Goal: Information Seeking & Learning: Learn about a topic

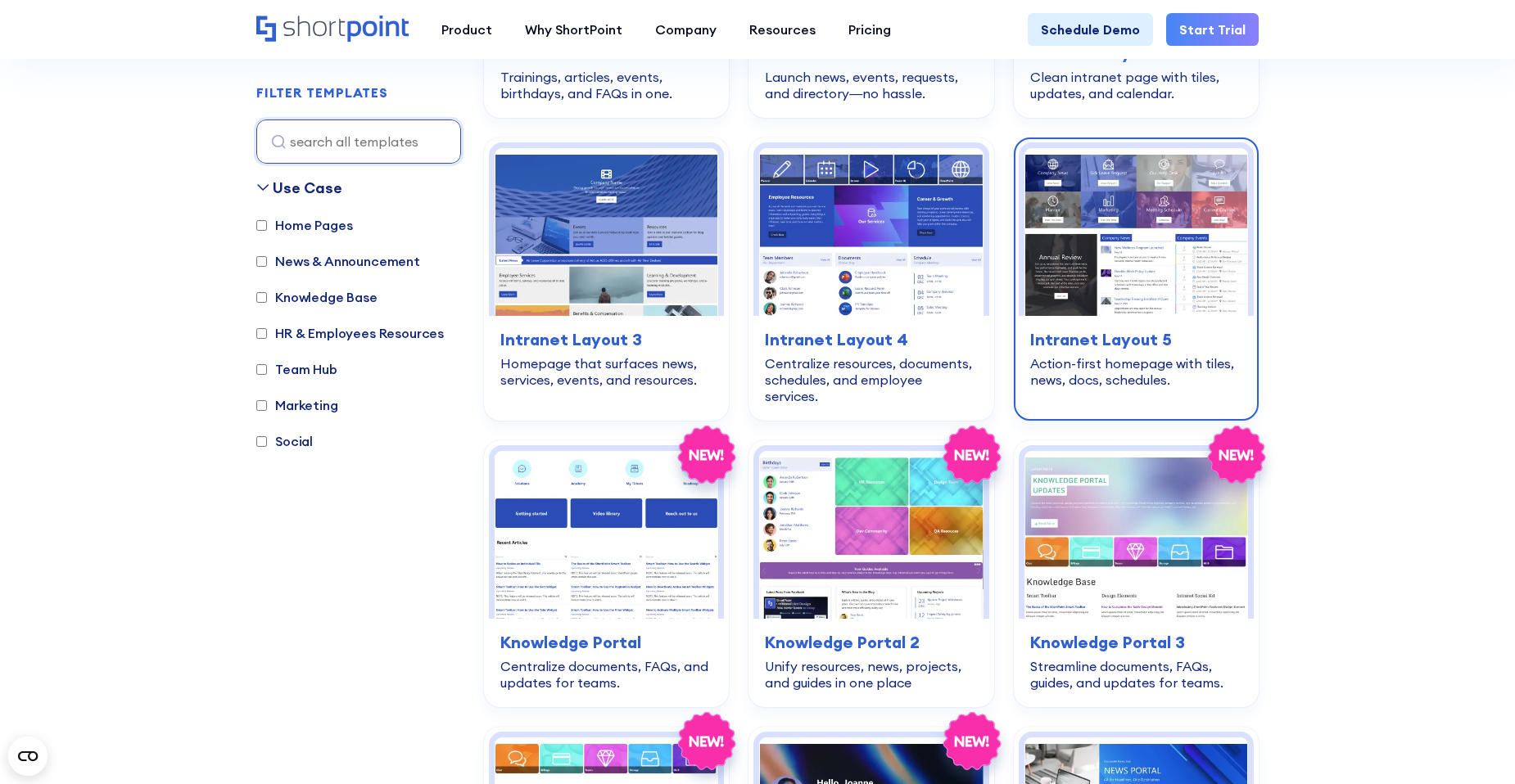
scroll to position [1228, 0]
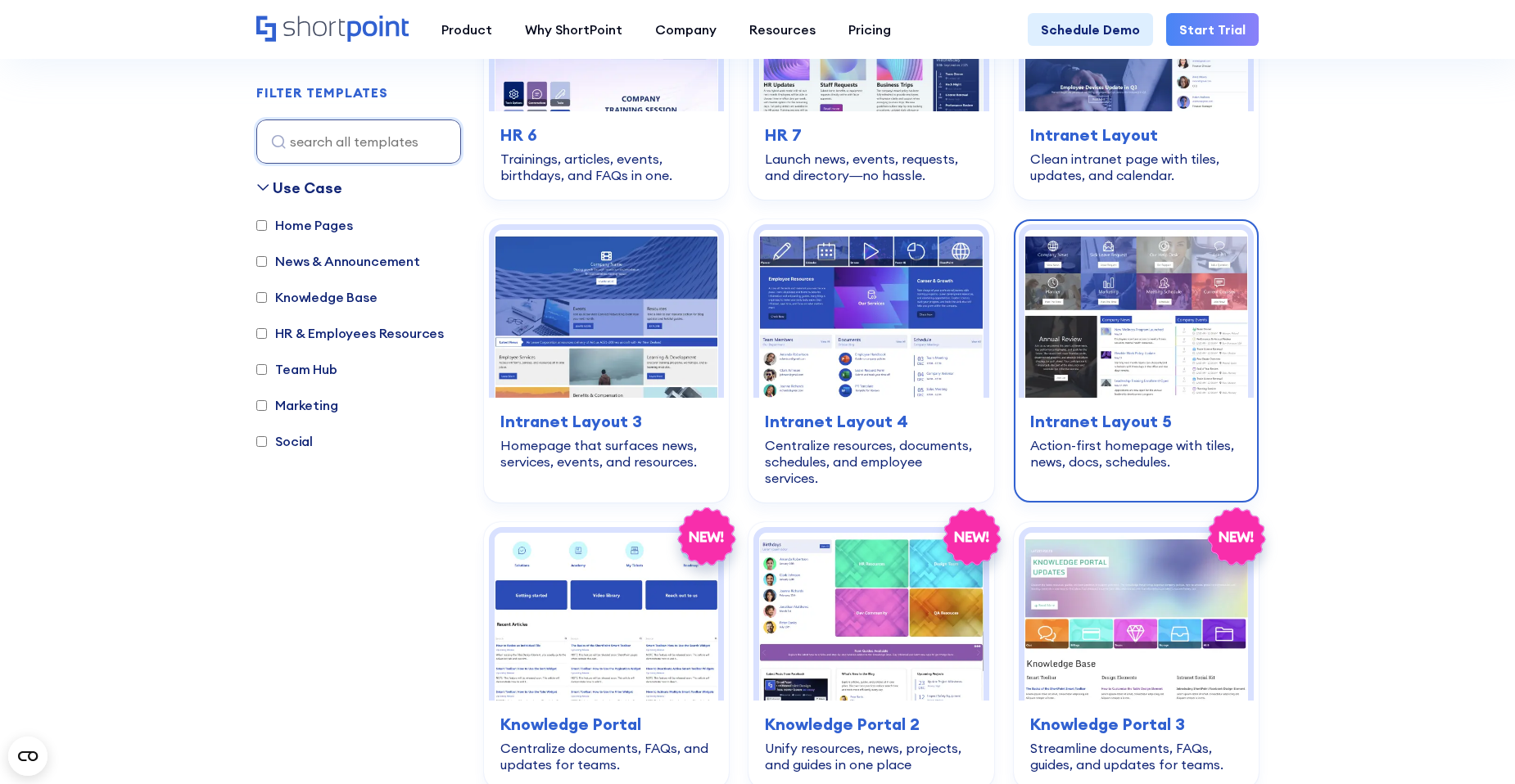
click at [1134, 323] on img at bounding box center [1136, 314] width 223 height 168
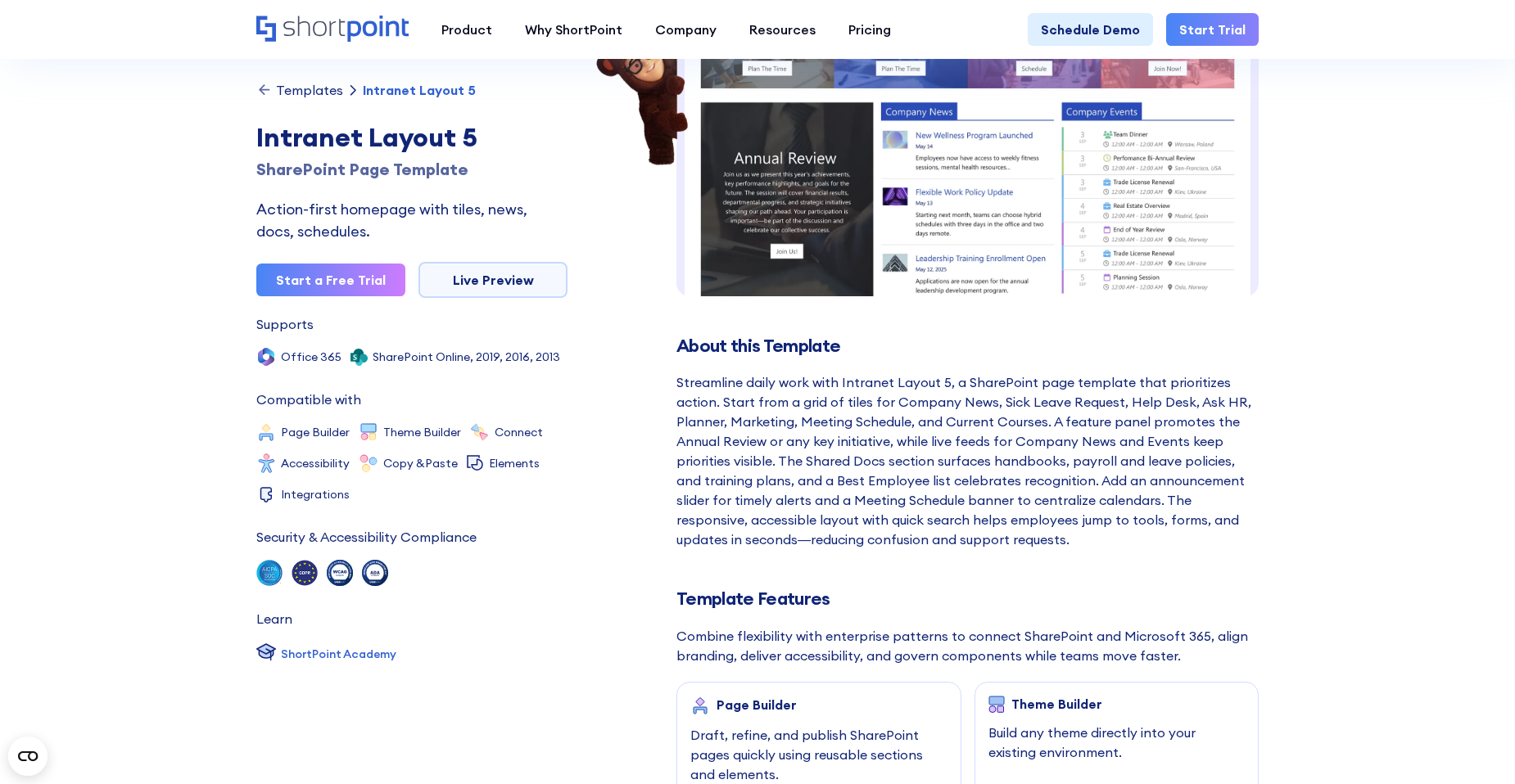
scroll to position [246, 0]
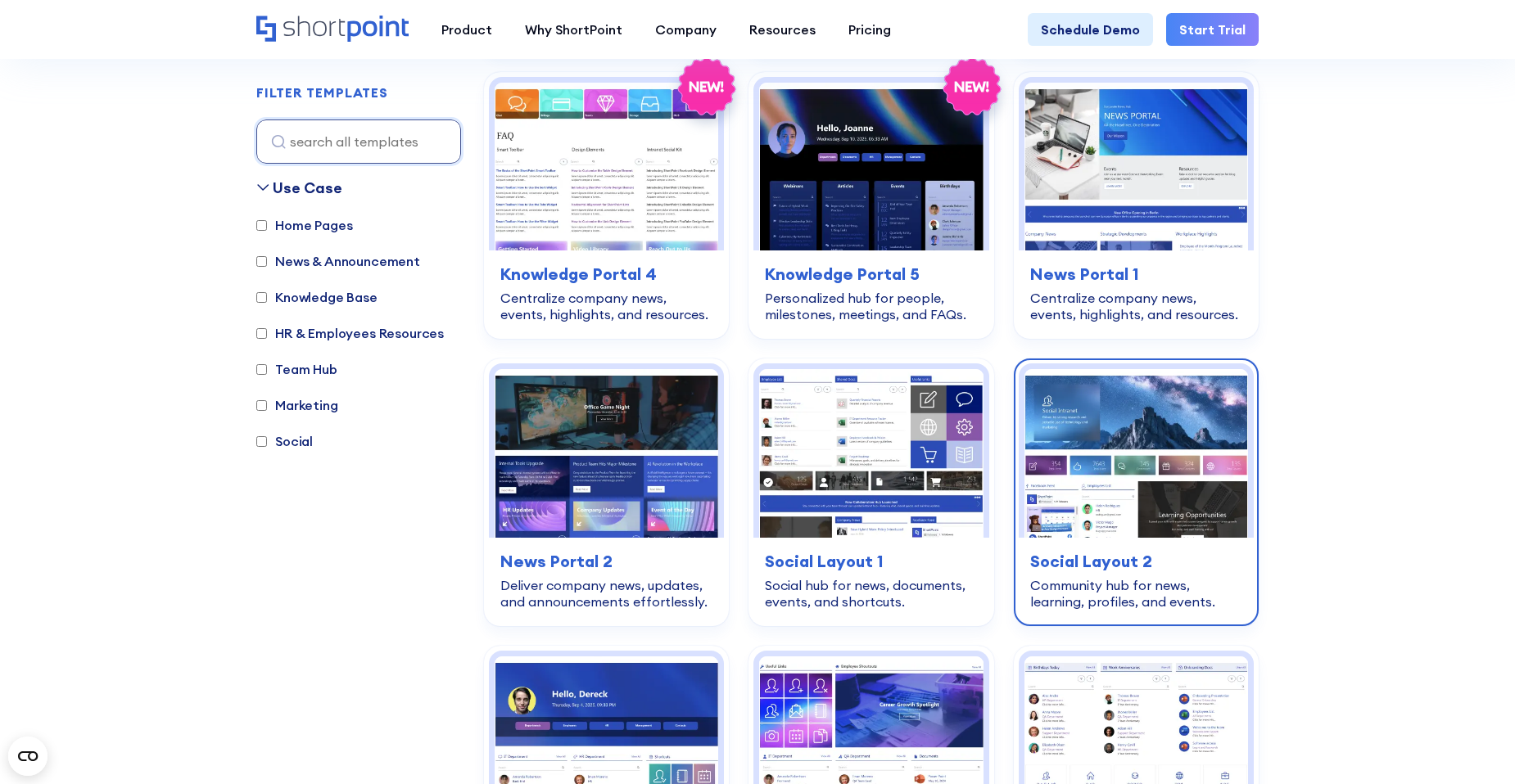
scroll to position [2047, 0]
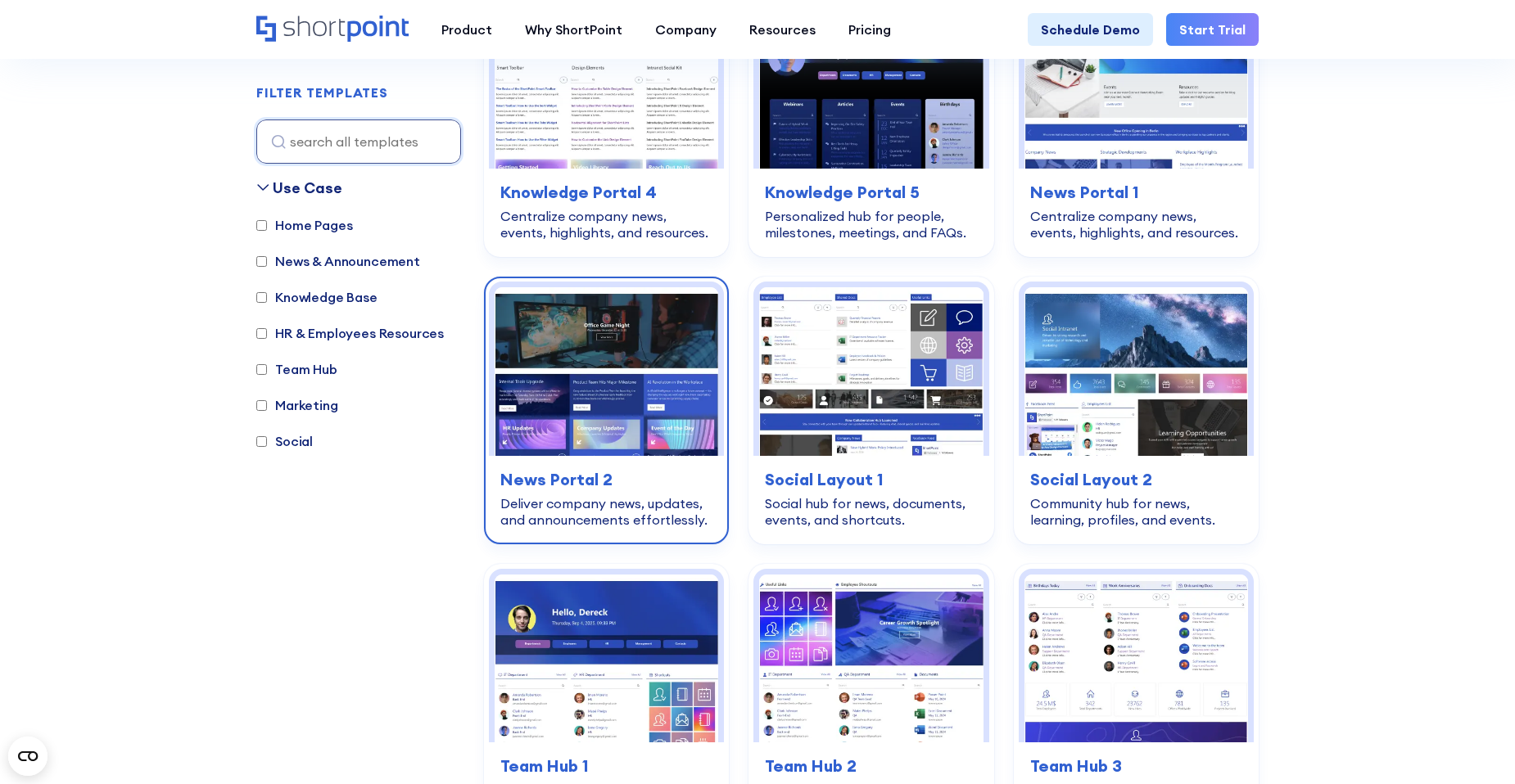
click at [605, 430] on img at bounding box center [606, 372] width 223 height 168
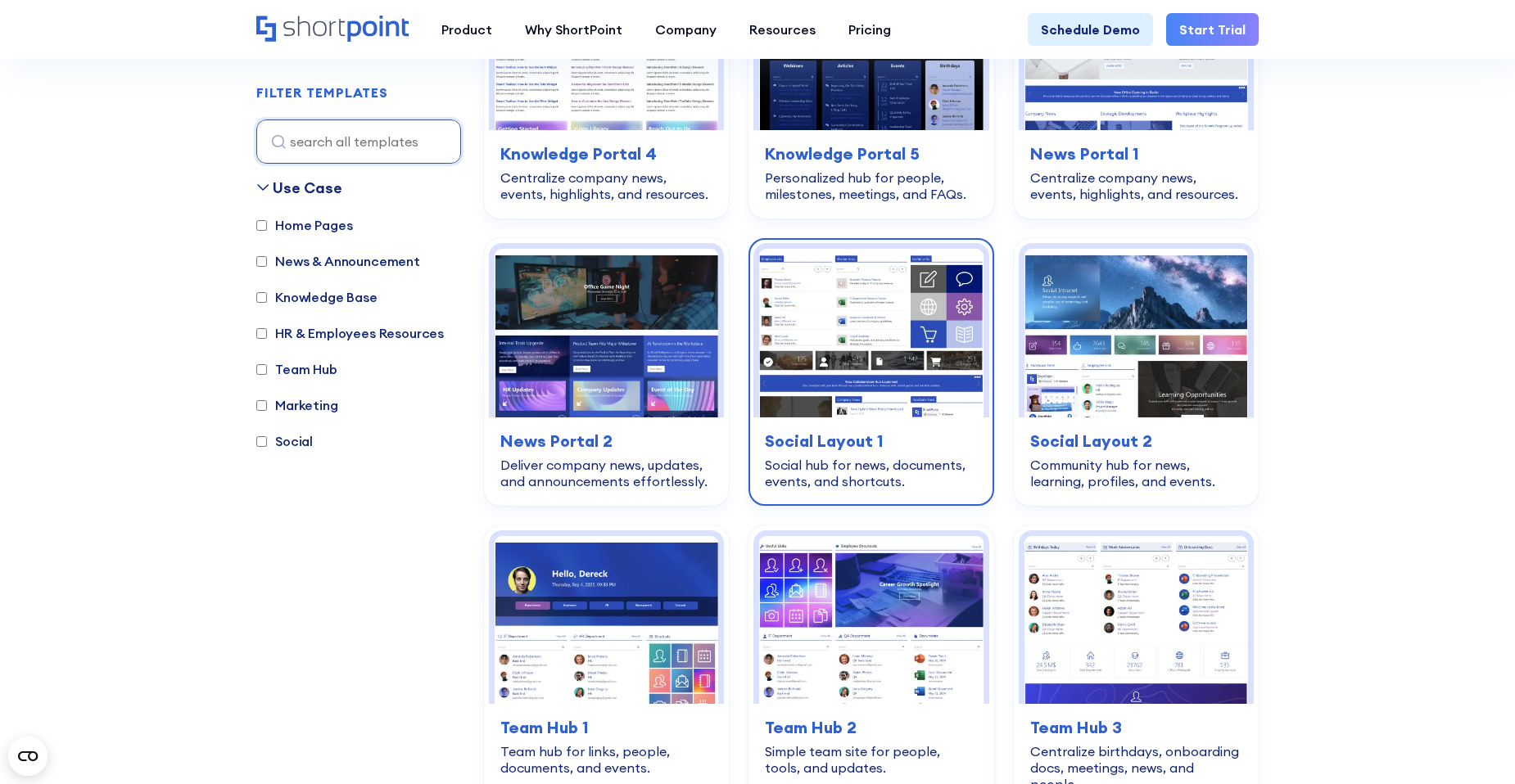
scroll to position [2084, 0]
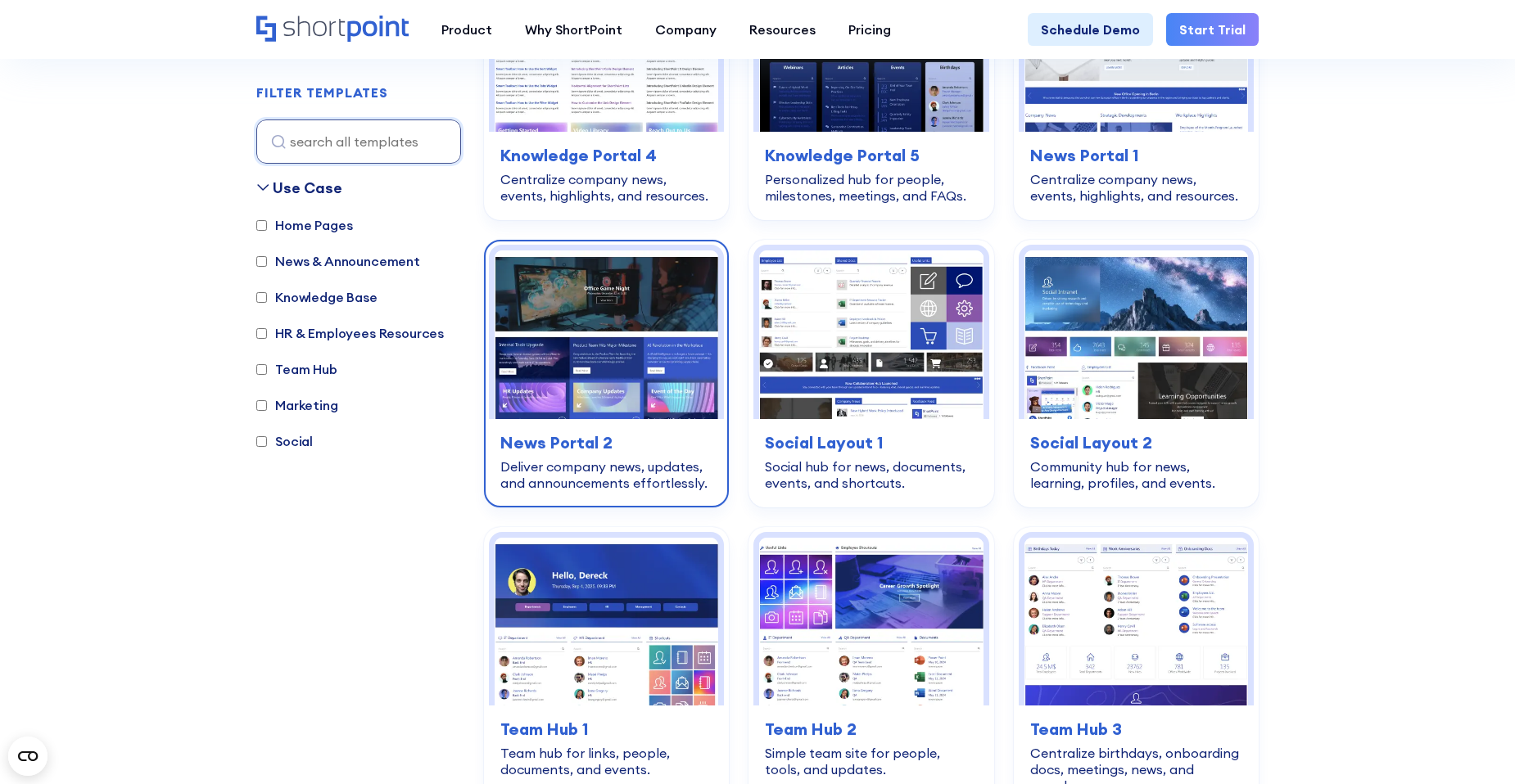
click at [611, 395] on img at bounding box center [606, 334] width 223 height 168
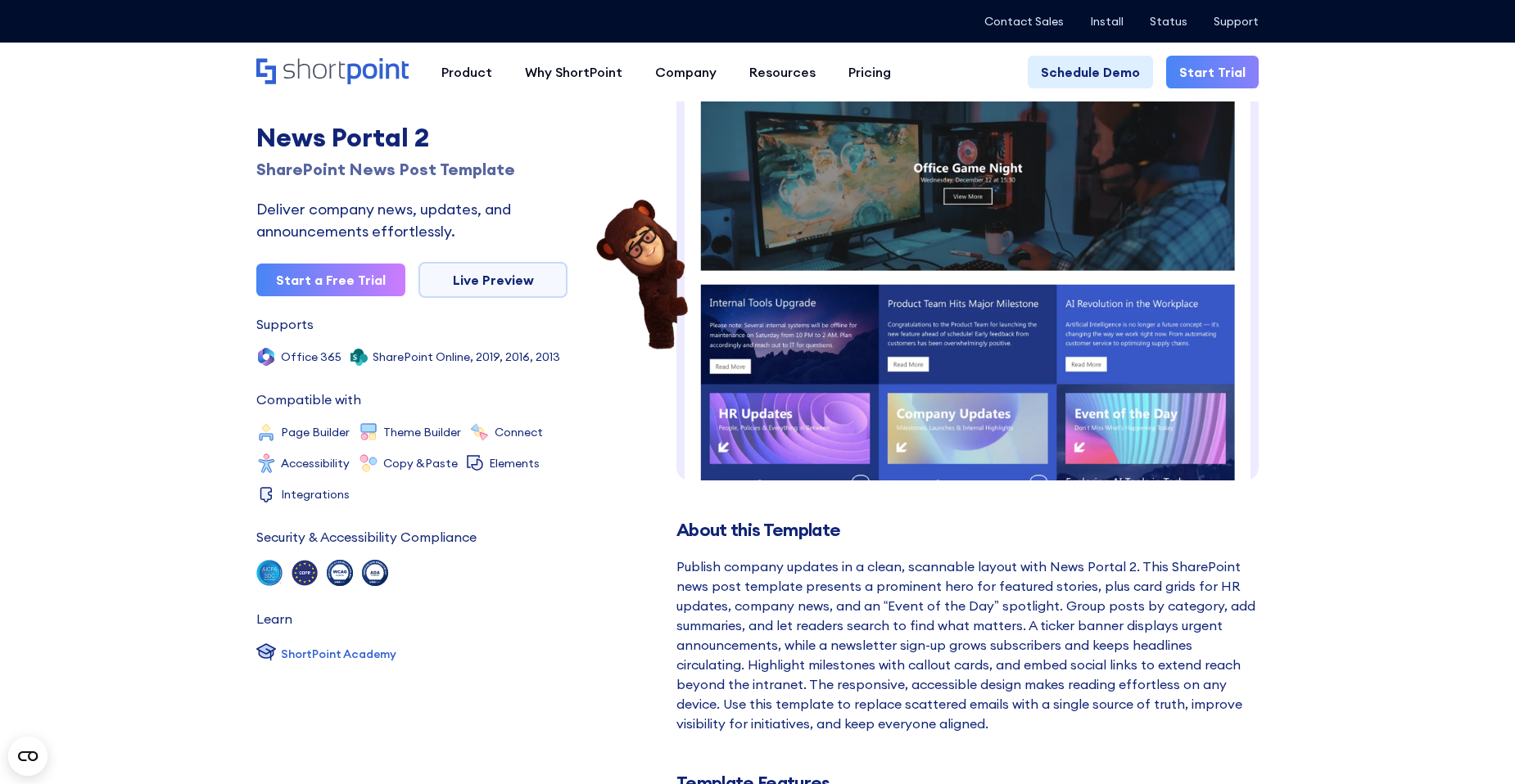
scroll to position [82, 0]
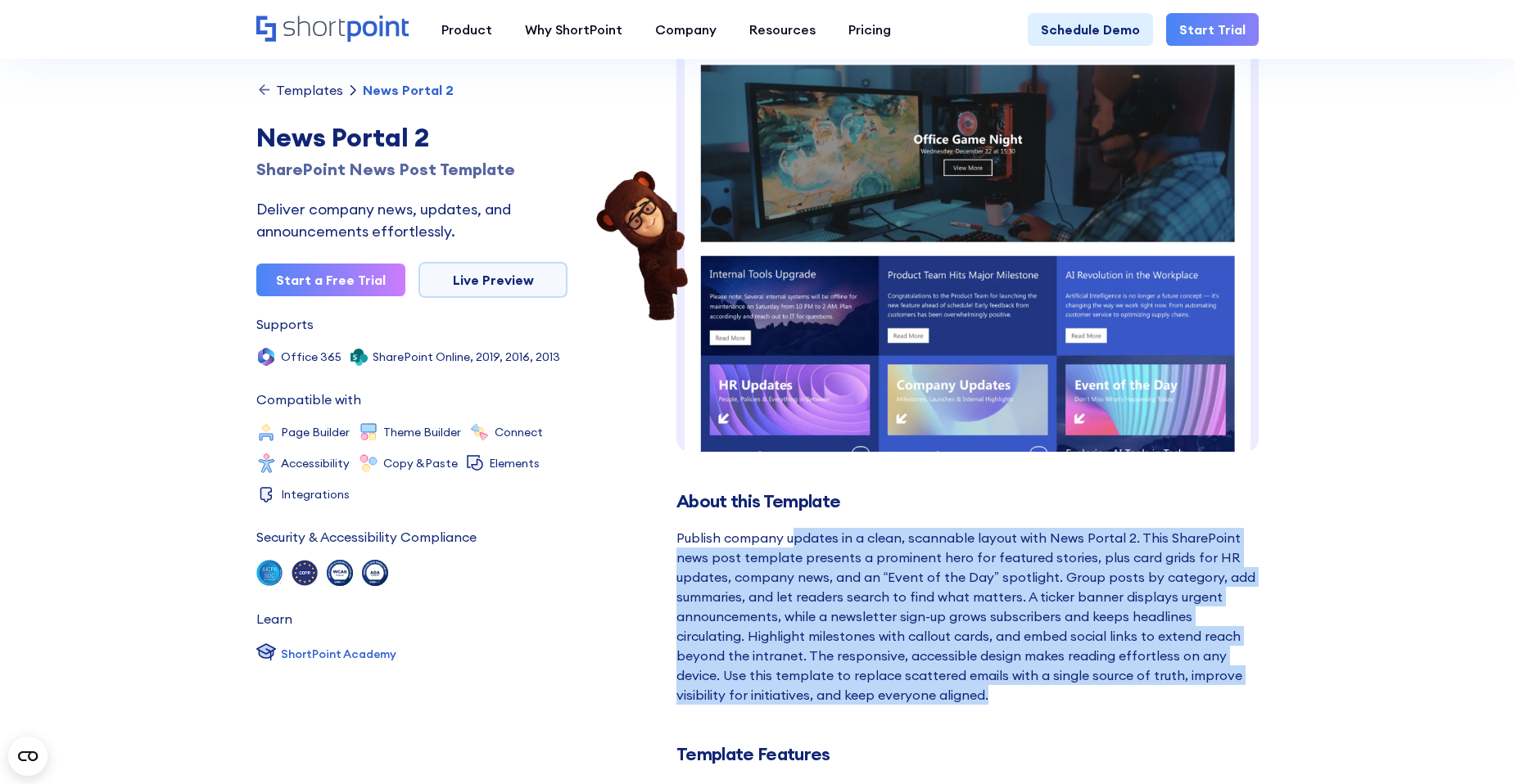
drag, startPoint x: 791, startPoint y: 539, endPoint x: 1024, endPoint y: 690, distance: 277.7
click at [1024, 690] on div "Publish company updates in a clean, scannable layout with News Portal 2. This S…" at bounding box center [967, 616] width 582 height 177
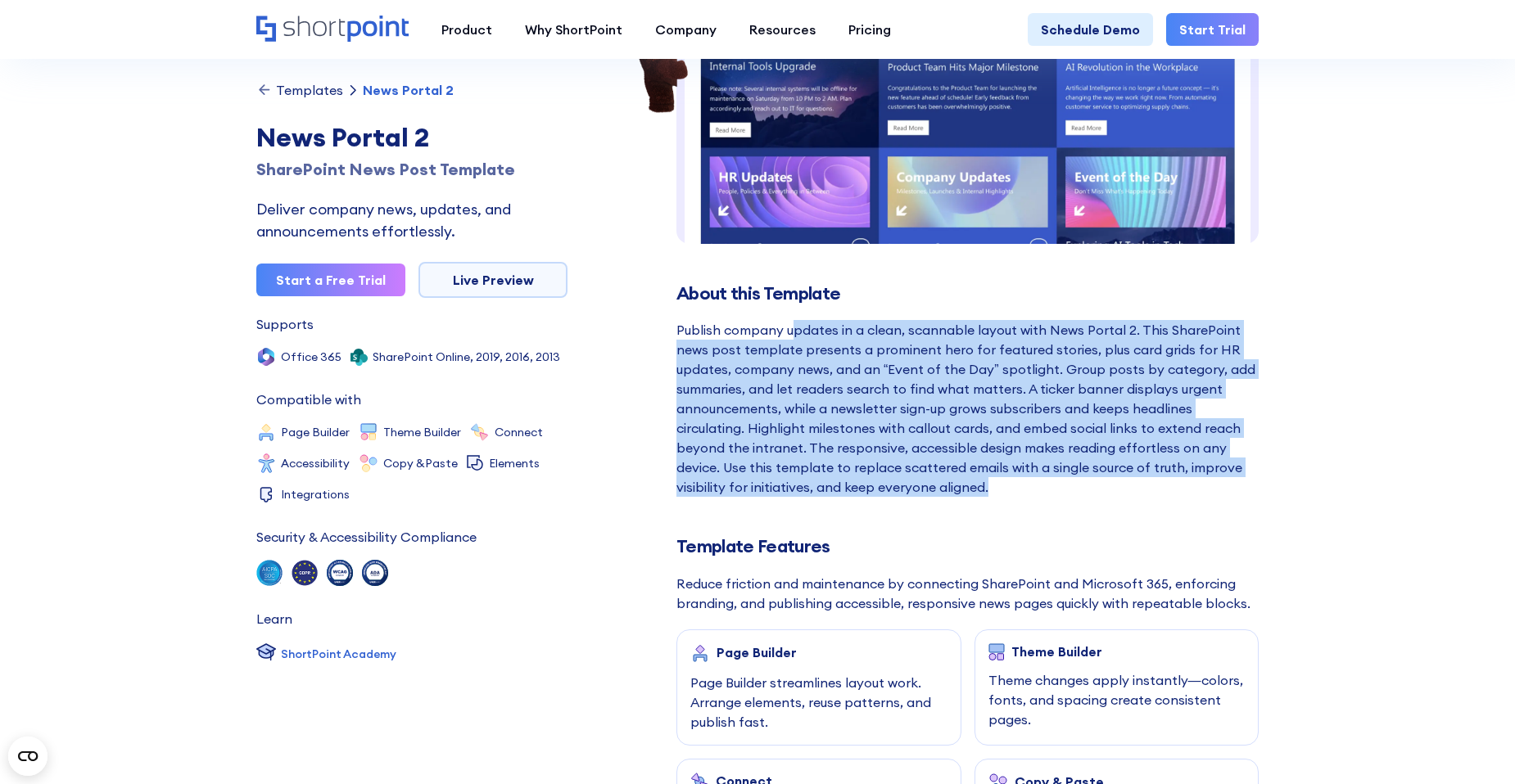
scroll to position [328, 0]
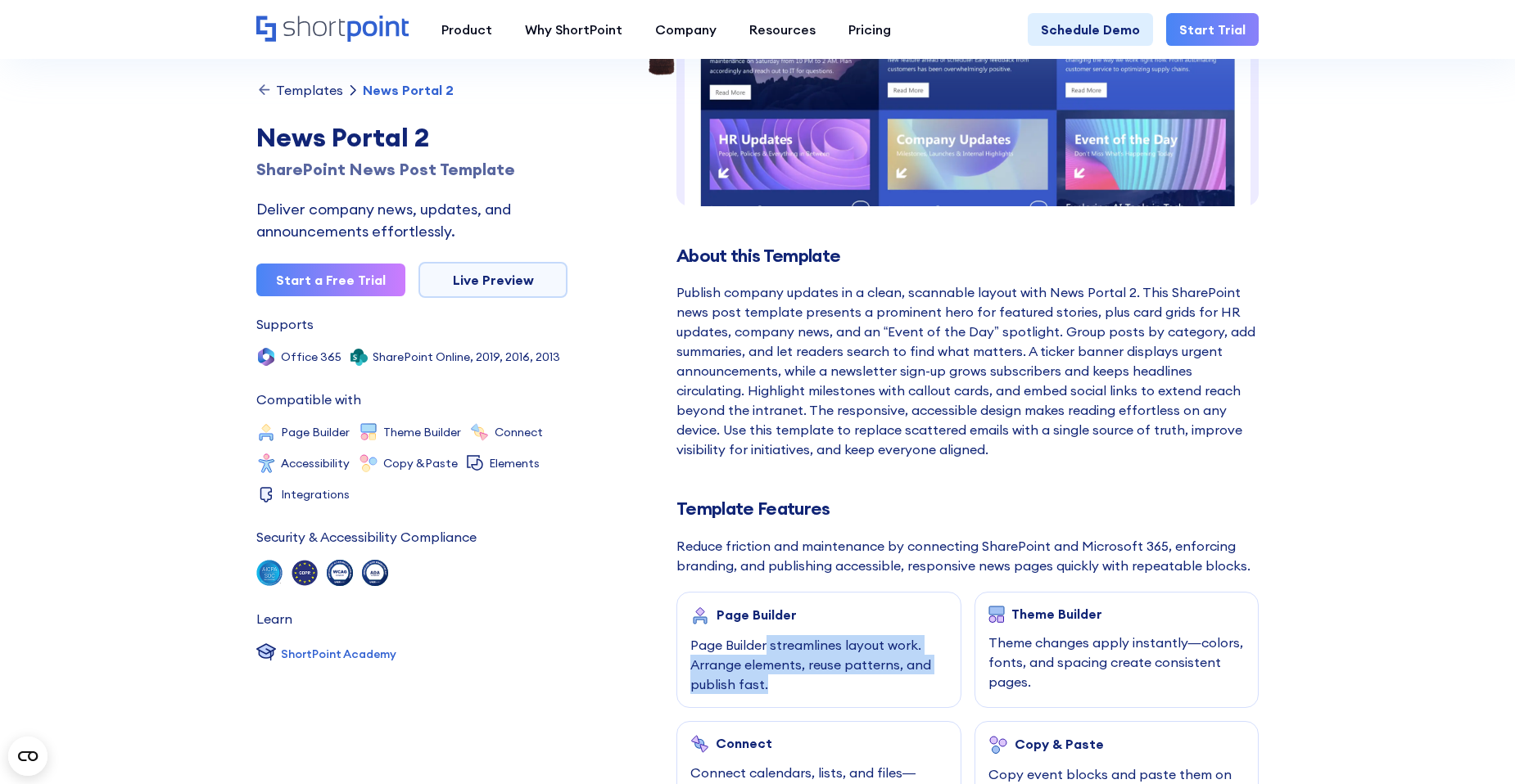
drag, startPoint x: 769, startPoint y: 649, endPoint x: 793, endPoint y: 683, distance: 41.6
click at [793, 684] on div "Page Builder streamlines layout work. Arrange elements, reuse patterns, and pub…" at bounding box center [818, 664] width 257 height 59
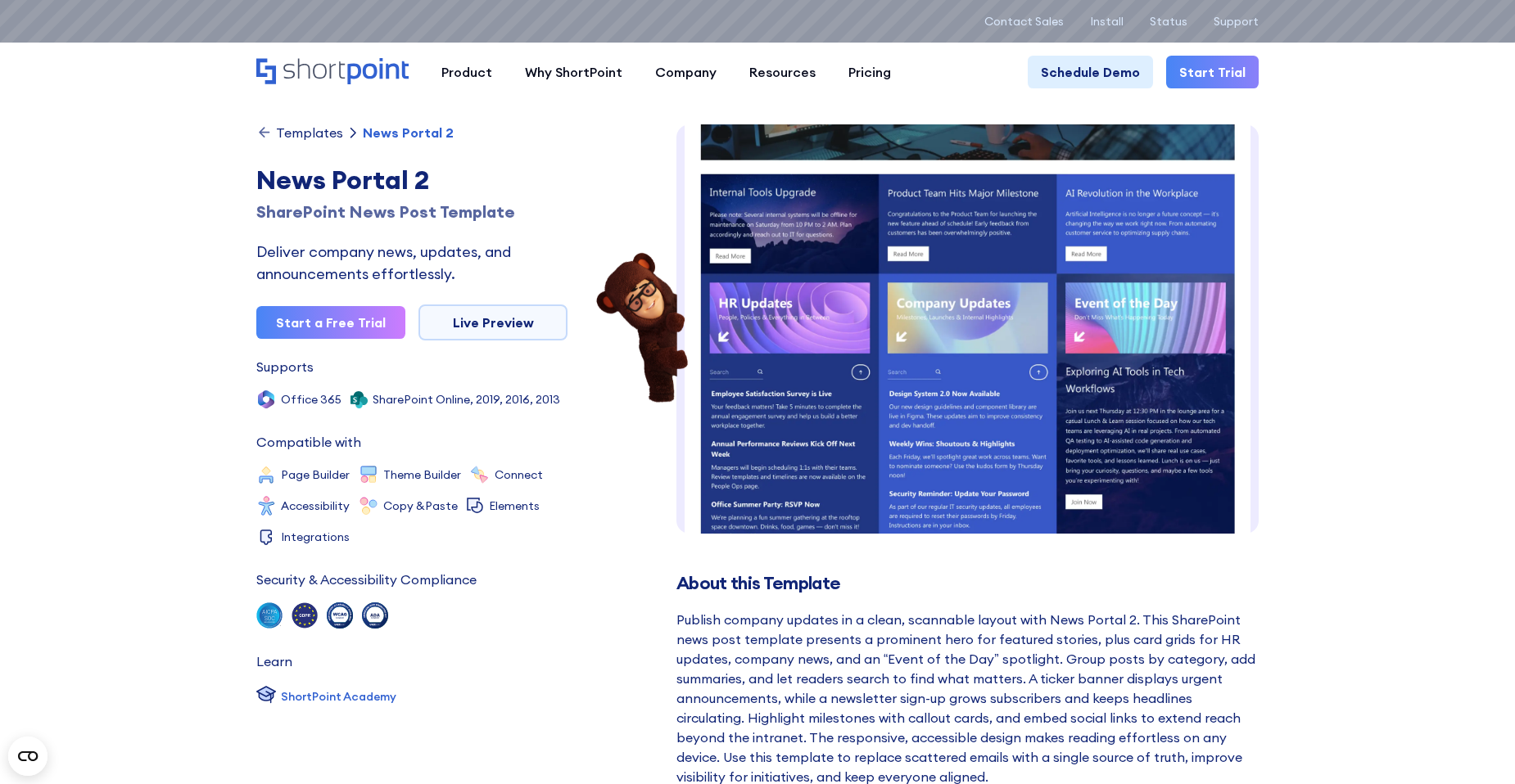
scroll to position [0, 0]
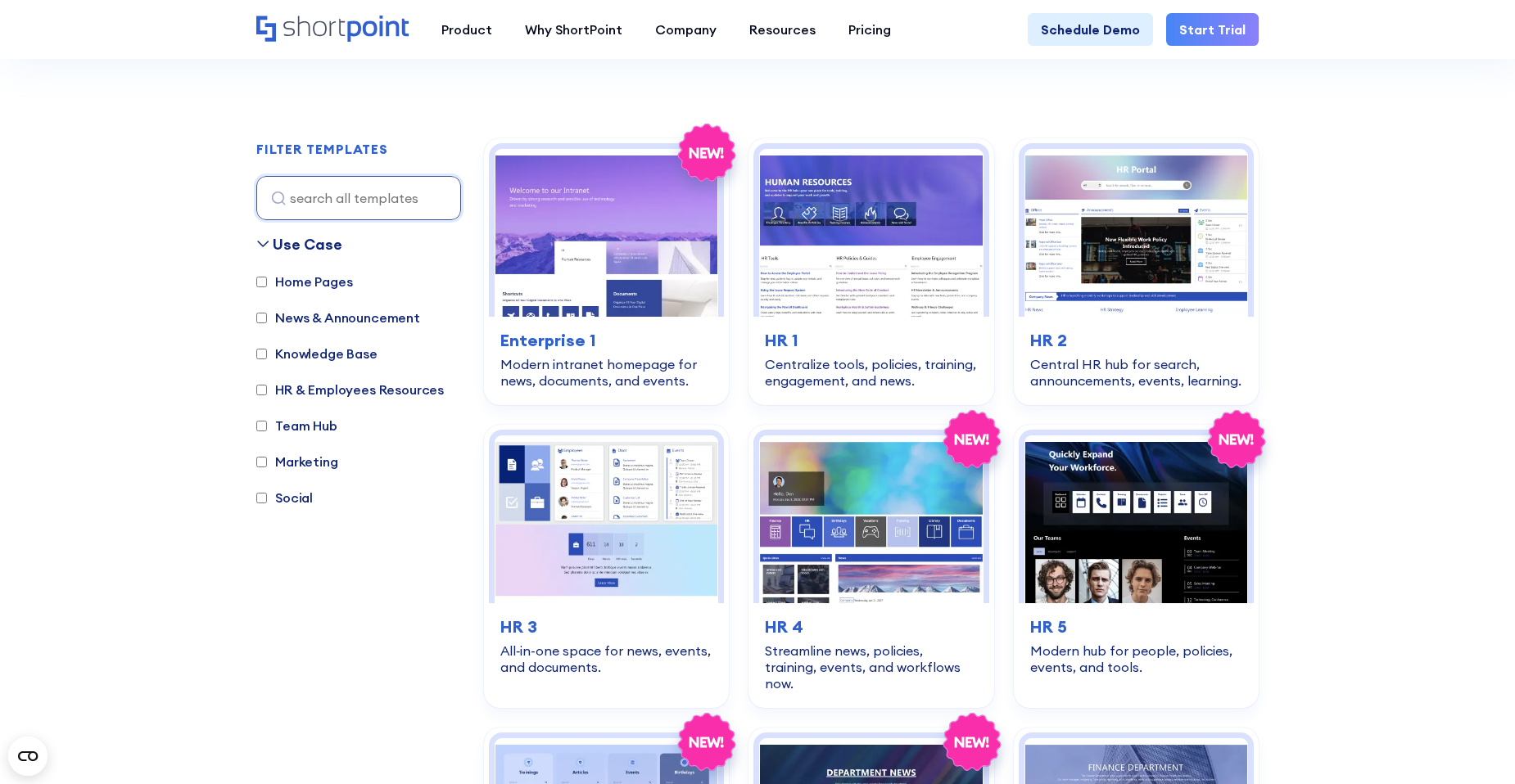
scroll to position [282, 0]
